Goal: Entertainment & Leisure: Consume media (video, audio)

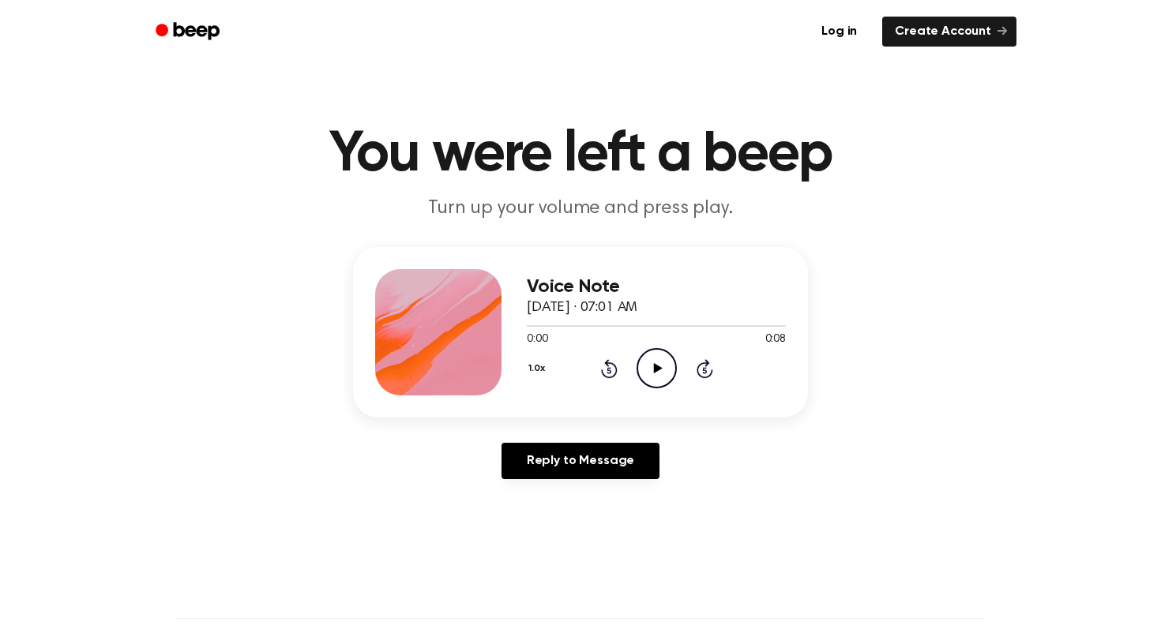
click at [643, 388] on icon "Play Audio" at bounding box center [656, 368] width 40 height 40
click at [661, 362] on icon "Pause Audio" at bounding box center [656, 368] width 40 height 40
click at [656, 376] on icon "Play Audio" at bounding box center [656, 368] width 40 height 40
click at [659, 365] on icon at bounding box center [656, 368] width 7 height 10
